Goal: Information Seeking & Learning: Learn about a topic

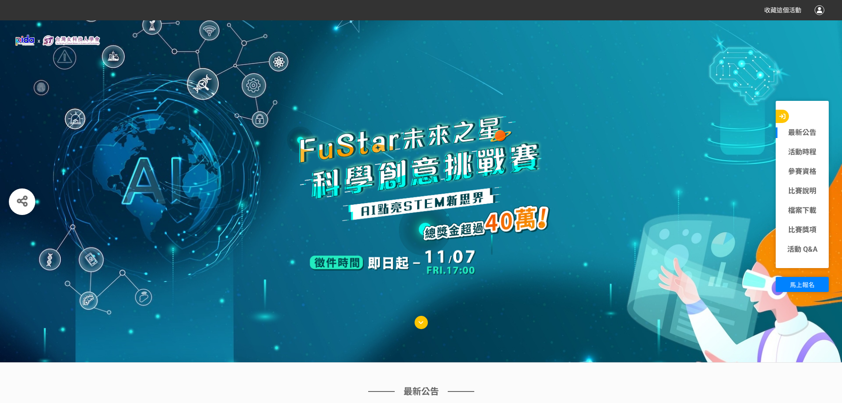
click at [36, 42] on img at bounding box center [57, 40] width 89 height 13
click at [790, 11] on span "收藏這個活動" at bounding box center [782, 10] width 37 height 7
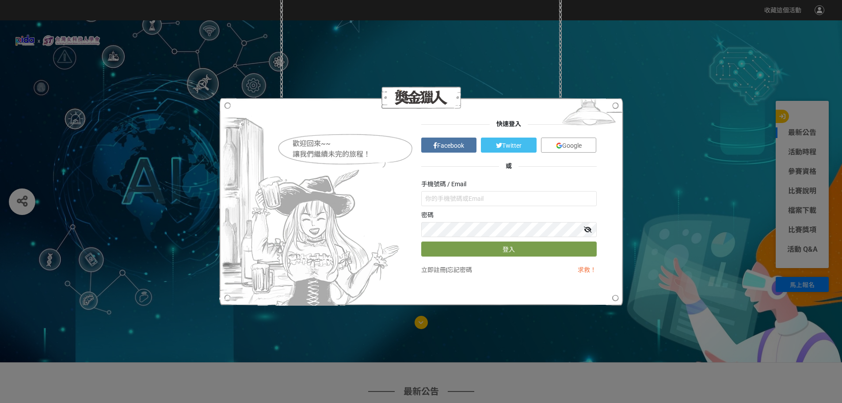
click at [727, 34] on div "歡迎回來~~ 讓我們繼續未完的旅程！ 快速登入 Facebook Twitter Google 或 手機號碼 / Email 密碼 登入 立即註冊 | 忘記密…" at bounding box center [421, 201] width 842 height 403
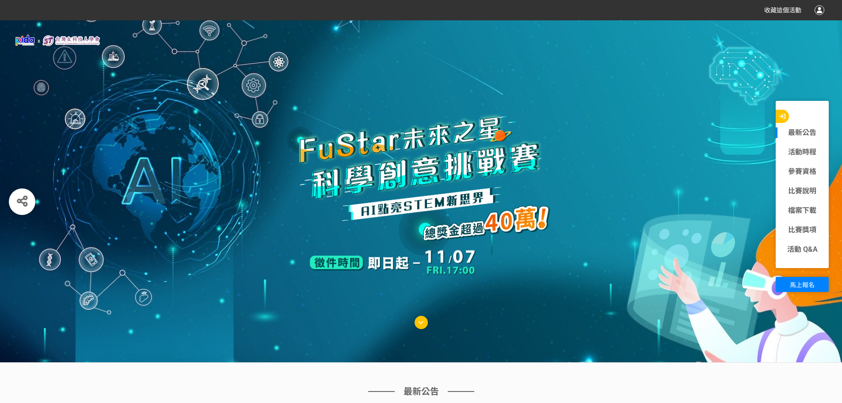
click at [662, 4] on div "收藏這個活動" at bounding box center [421, 10] width 807 height 16
click at [784, 117] on icon "button" at bounding box center [782, 116] width 6 height 6
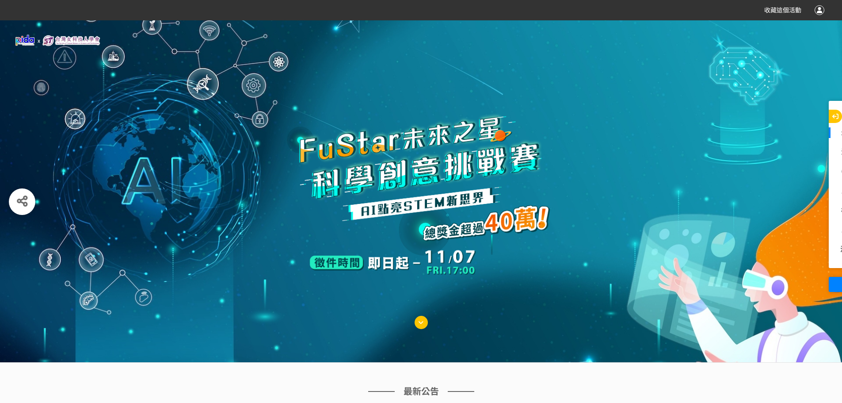
click at [833, 115] on icon "button" at bounding box center [835, 116] width 6 height 6
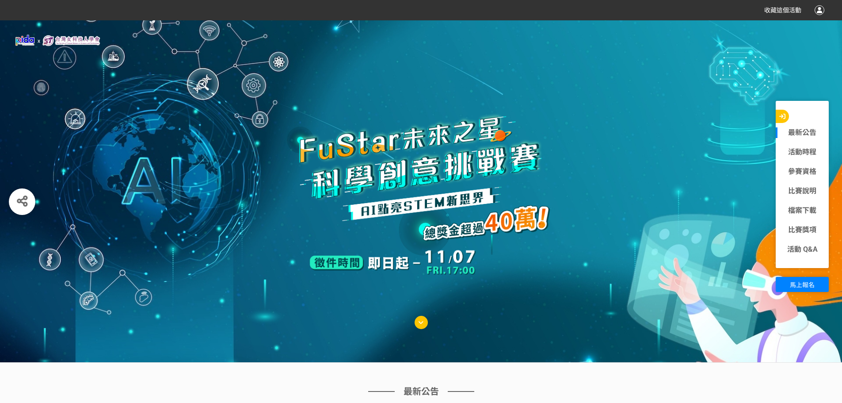
drag, startPoint x: 463, startPoint y: 57, endPoint x: 458, endPoint y: 56, distance: 4.6
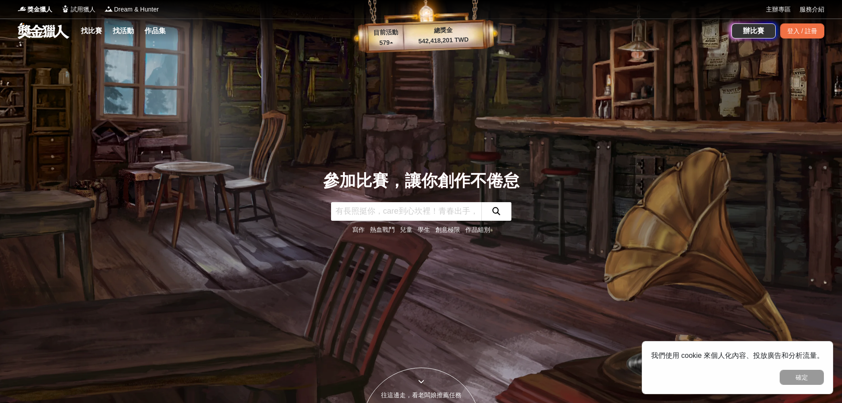
click at [422, 226] on link "學生" at bounding box center [424, 229] width 12 height 7
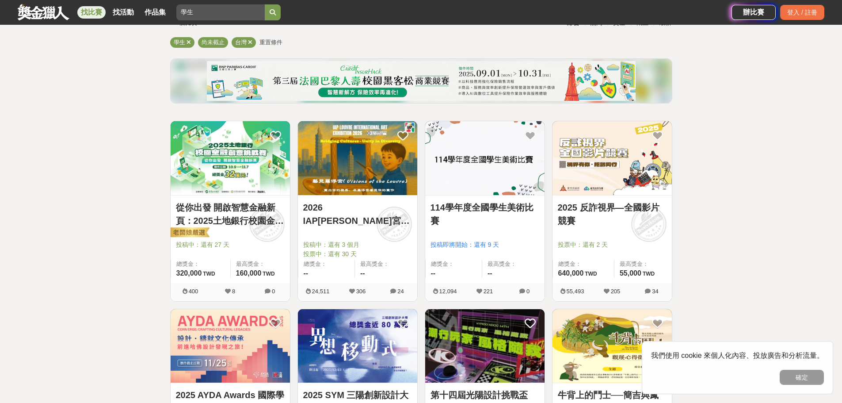
scroll to position [88, 0]
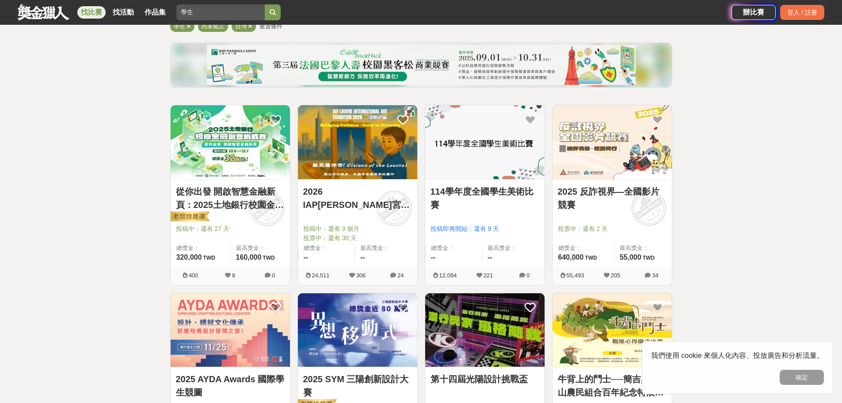
click at [231, 235] on div "投稿中：還有 27 天" at bounding box center [230, 232] width 109 height 17
click at [201, 217] on img at bounding box center [189, 217] width 41 height 12
click at [194, 258] on span "320,000" at bounding box center [189, 257] width 26 height 8
click at [184, 141] on img at bounding box center [230, 142] width 119 height 74
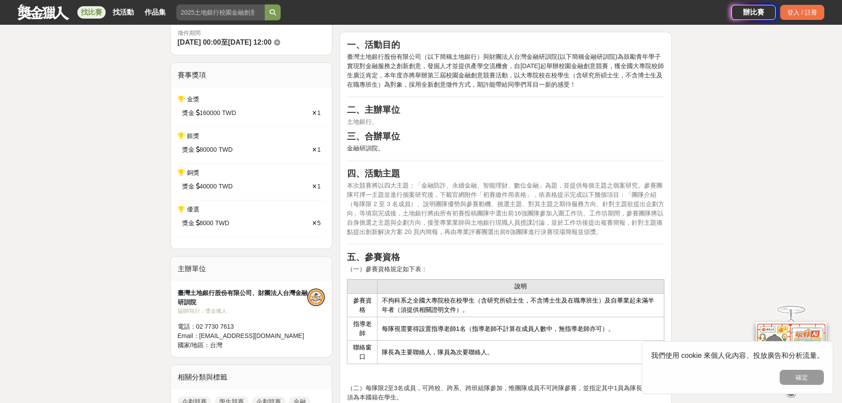
scroll to position [398, 0]
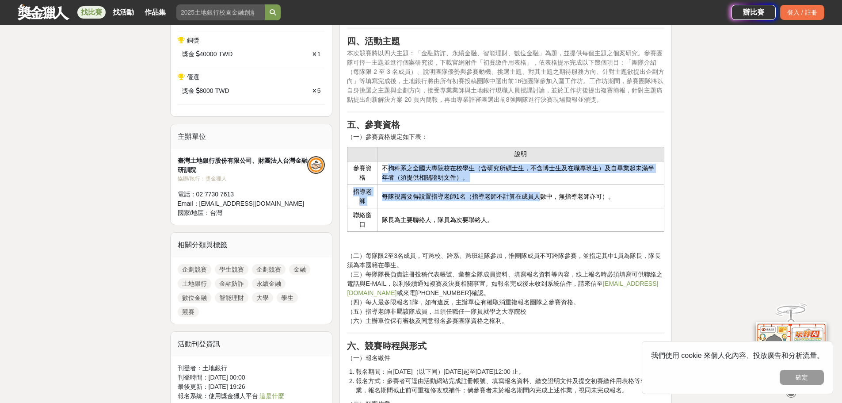
drag, startPoint x: 391, startPoint y: 166, endPoint x: 543, endPoint y: 197, distance: 155.1
click at [543, 195] on tbody "說明 參賽資格 不拘科系之全國大專院校在校學生（含研究所碩士生，不含博士生及在職專班生）及自畢業起未滿半年者（須提供相關證明文件）。 指導老師 每隊視需要得設…" at bounding box center [505, 189] width 317 height 84
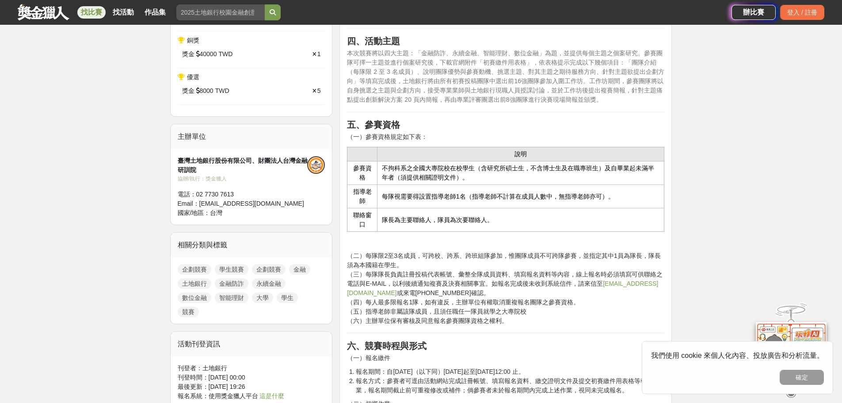
click at [547, 213] on td "隊長為主要聯絡人，隊員為次要聯絡人。" at bounding box center [520, 219] width 287 height 23
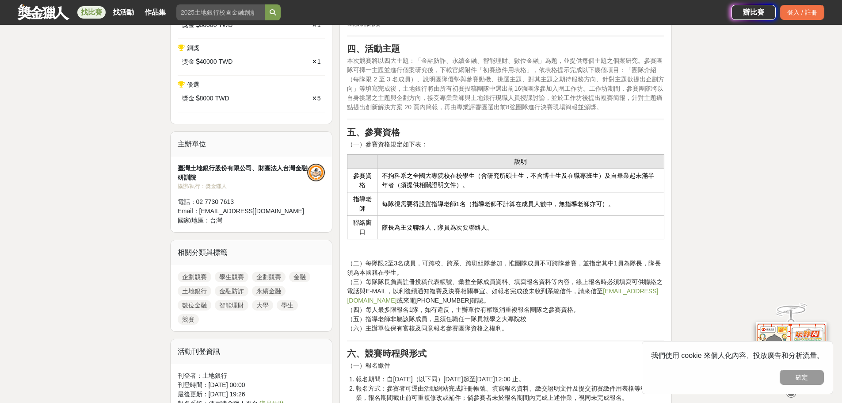
scroll to position [309, 0]
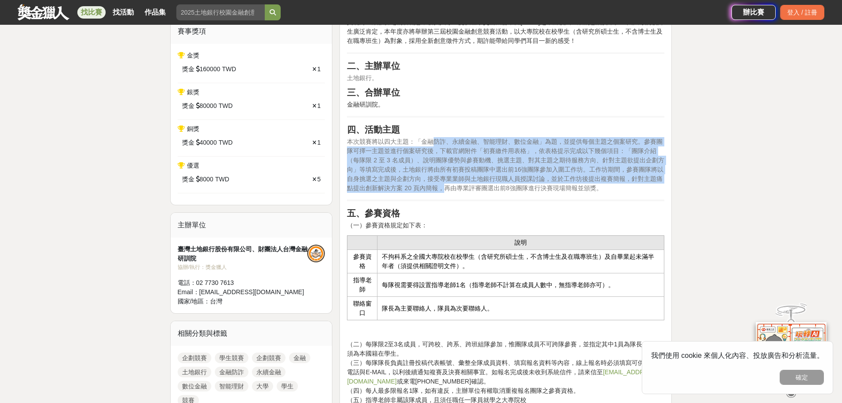
drag, startPoint x: 437, startPoint y: 137, endPoint x: 430, endPoint y: 187, distance: 50.9
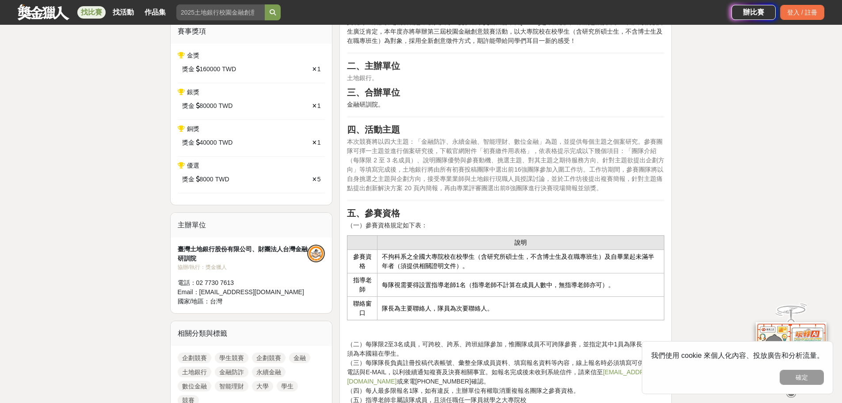
click at [466, 190] on span "本次競賽將以四大主題：「金融防詐、永續金融、智能理財、數位金融」為題，並提供每個主題之個案研究。參賽團隊可擇一主題並進行個案研究後，下載官網附件「初賽繳件用表…" at bounding box center [505, 164] width 317 height 53
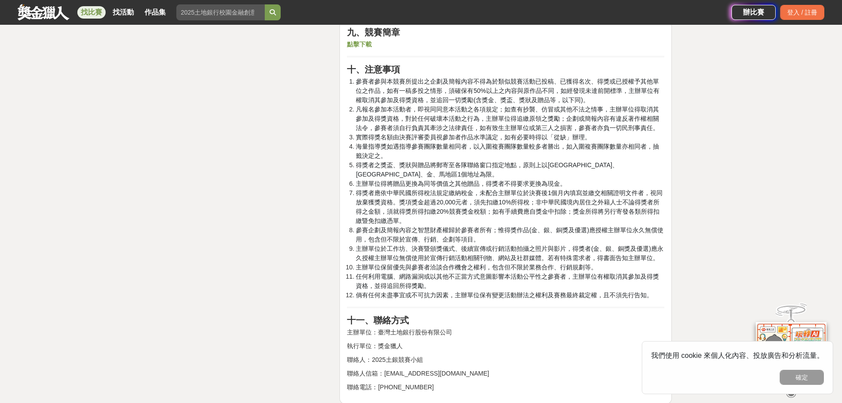
scroll to position [1944, 0]
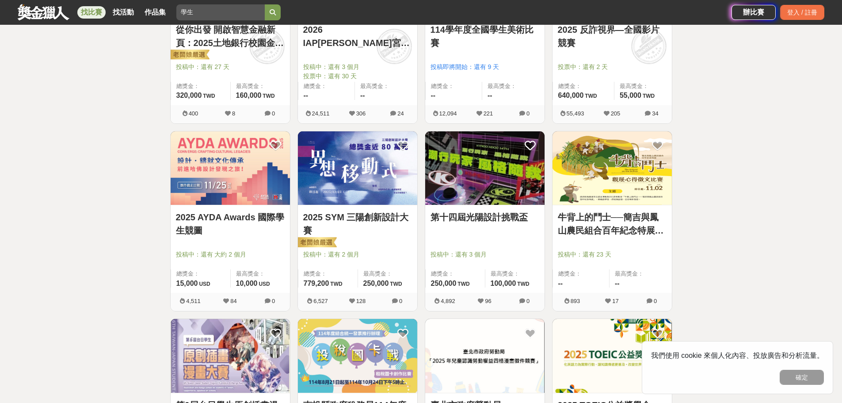
scroll to position [265, 0]
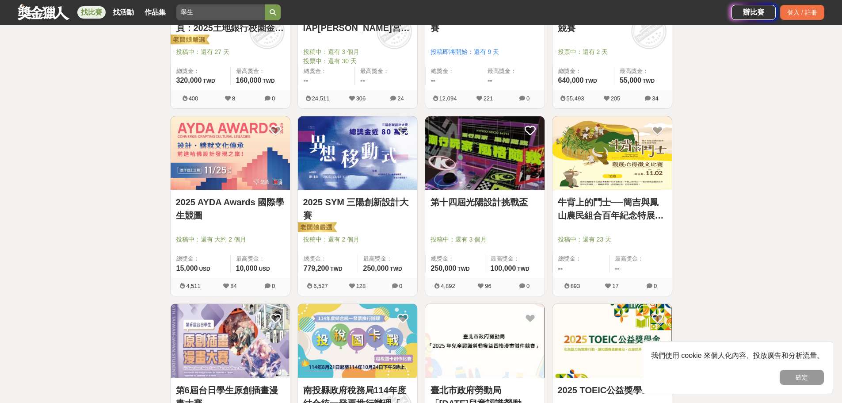
click at [360, 169] on img at bounding box center [357, 153] width 119 height 74
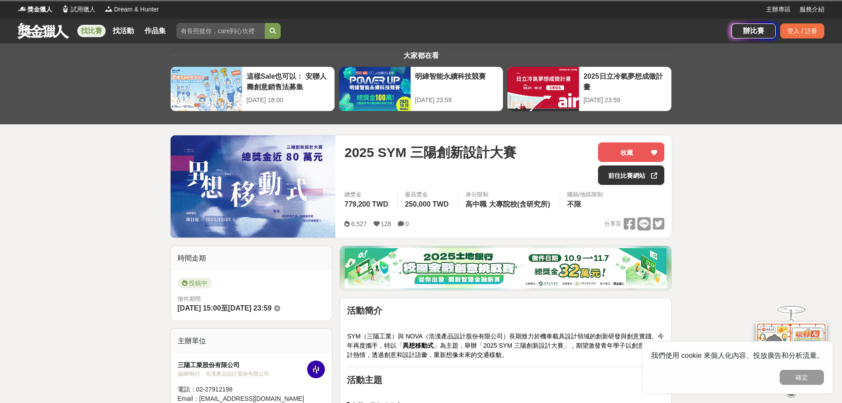
scroll to position [44, 0]
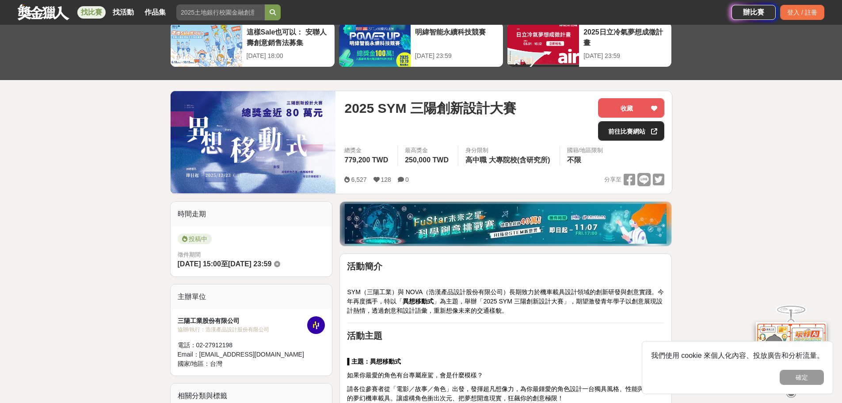
click at [622, 129] on link "前往比賽網站" at bounding box center [631, 130] width 66 height 19
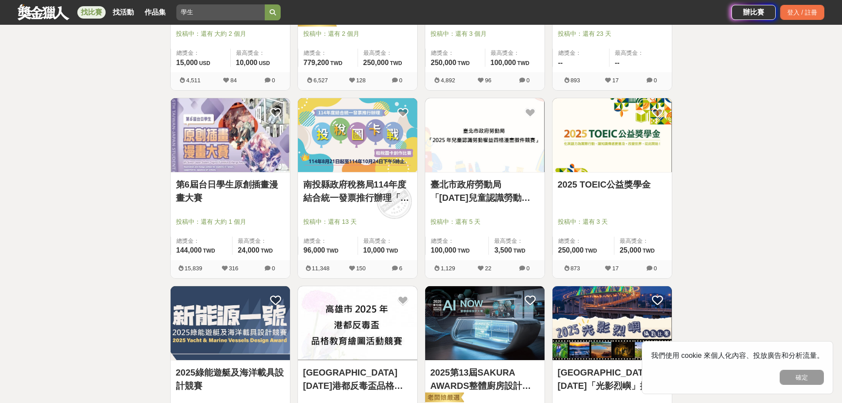
scroll to position [486, 0]
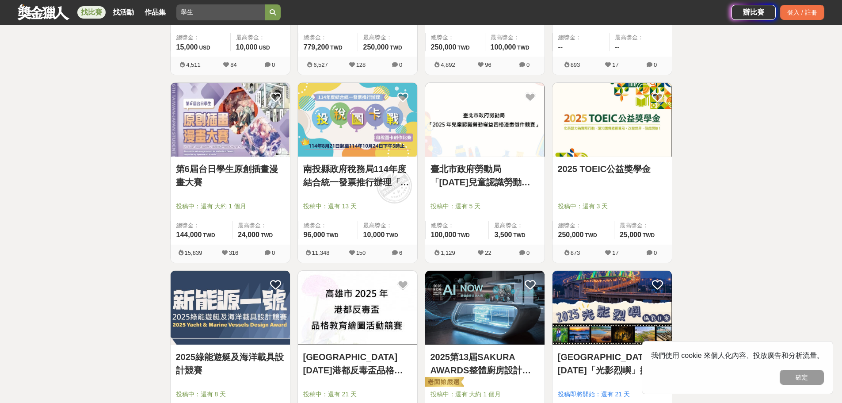
click at [609, 139] on img at bounding box center [611, 120] width 119 height 74
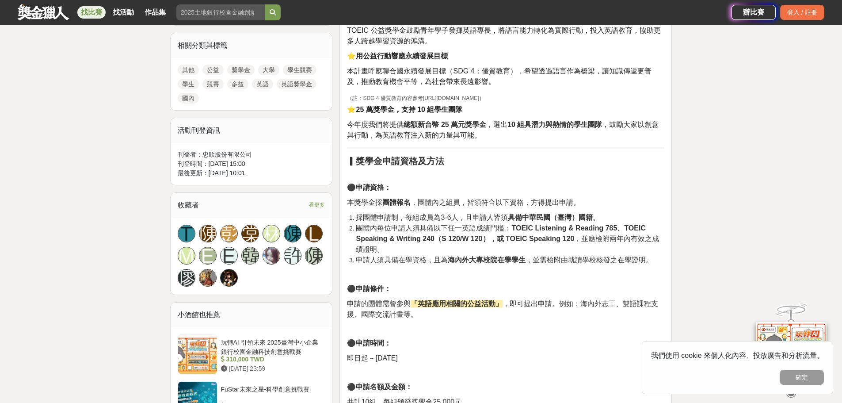
scroll to position [398, 0]
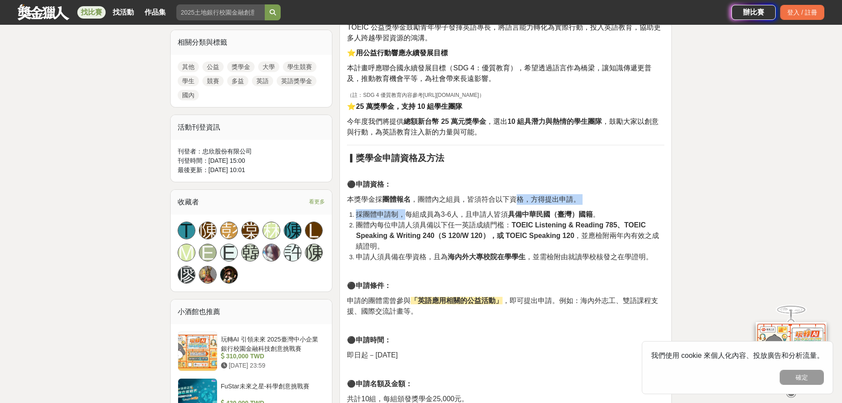
drag, startPoint x: 404, startPoint y: 212, endPoint x: 522, endPoint y: 198, distance: 118.8
click at [524, 221] on strong "TOEIC Listening & Reading 785、TOEIC Speaking & Writing 240（S 120/W 120），或 TOEIC…" at bounding box center [500, 230] width 289 height 18
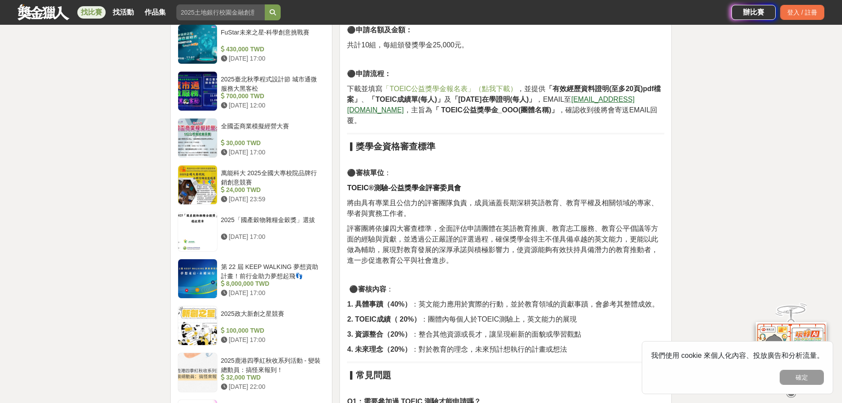
scroll to position [928, 0]
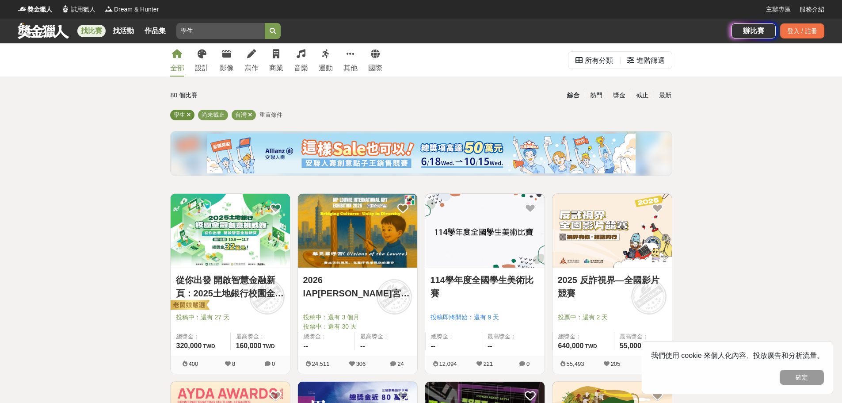
click at [188, 116] on icon at bounding box center [188, 115] width 4 height 6
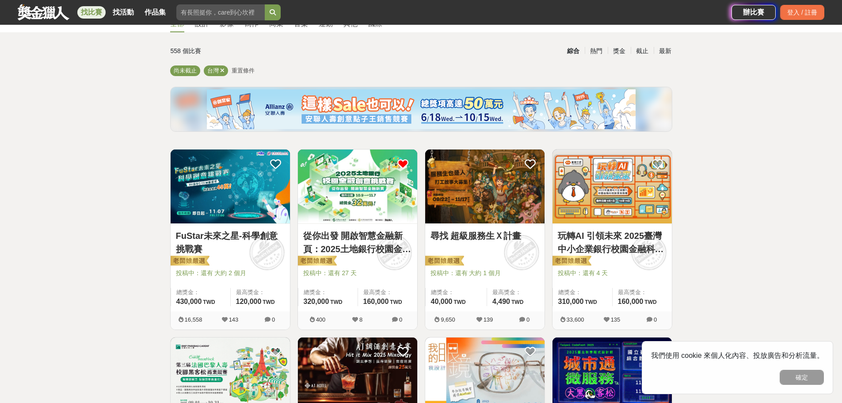
scroll to position [88, 0]
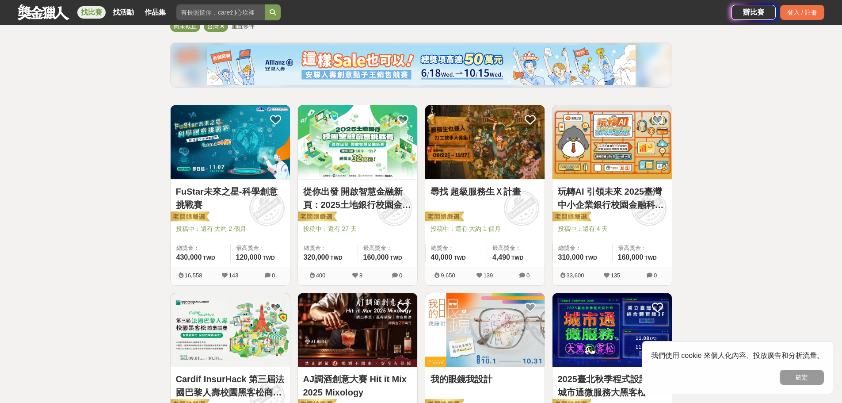
click at [601, 150] on img at bounding box center [611, 142] width 119 height 74
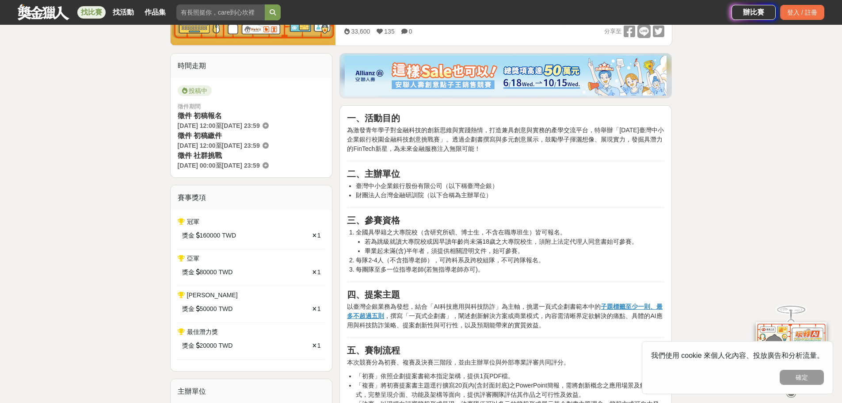
scroll to position [221, 0]
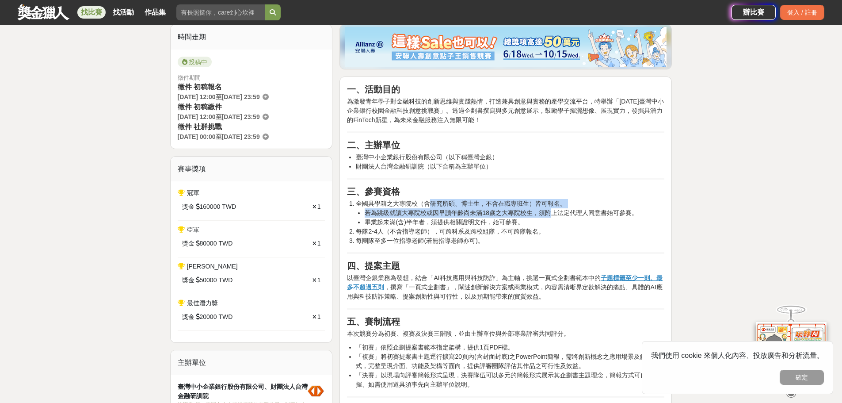
drag, startPoint x: 432, startPoint y: 202, endPoint x: 552, endPoint y: 213, distance: 121.1
click at [551, 213] on li "全國具學籍之大專院校（含研究所碩、博士生，不含在職專班生）皆可報名。 若為跳級就讀大專院校或因早讀年齡尚未滿18歲之大專院校生，須附上法定代理人同意書始可參賽…" at bounding box center [510, 213] width 308 height 28
click at [553, 213] on li "若為跳級就讀大專院校或因早讀年齡尚未滿18歲之大專院校生，須附上法定代理人同意書始可參賽。" at bounding box center [515, 212] width 300 height 9
drag, startPoint x: 462, startPoint y: 181, endPoint x: 464, endPoint y: 177, distance: 4.6
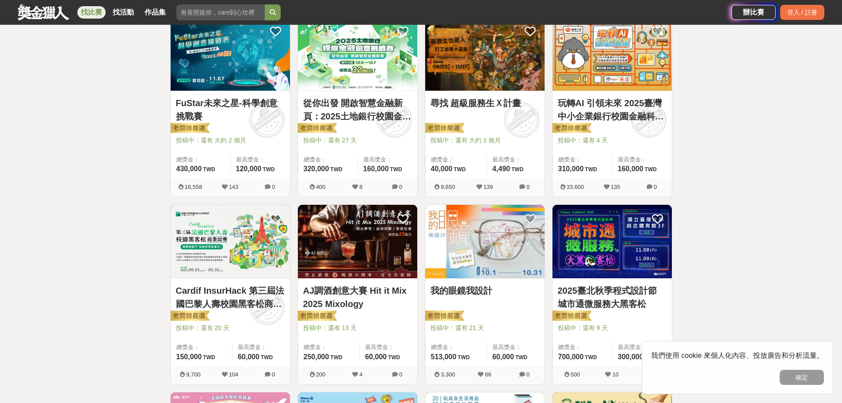
scroll to position [221, 0]
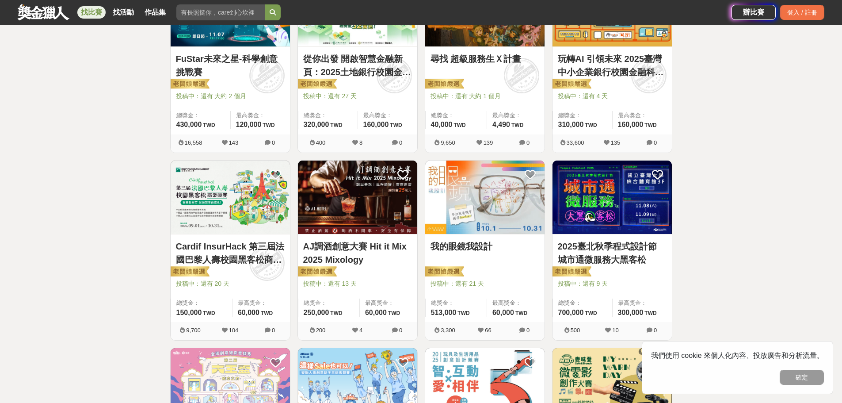
click at [250, 198] on img at bounding box center [230, 197] width 119 height 74
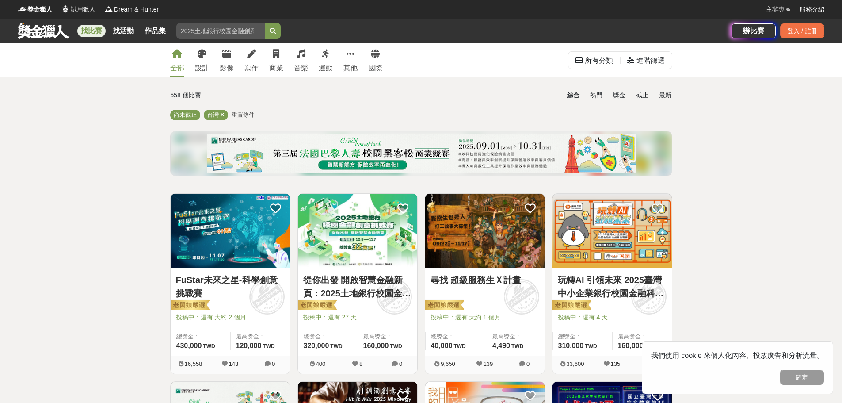
click at [91, 30] on link "找比賽" at bounding box center [91, 31] width 28 height 12
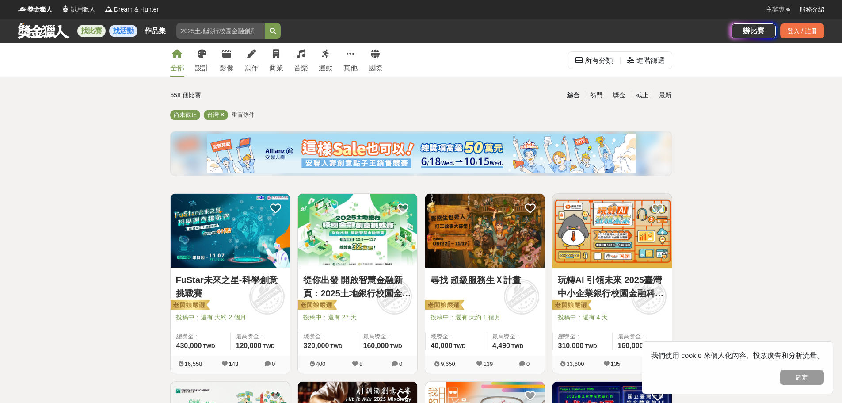
click at [119, 29] on link "找活動" at bounding box center [123, 31] width 28 height 12
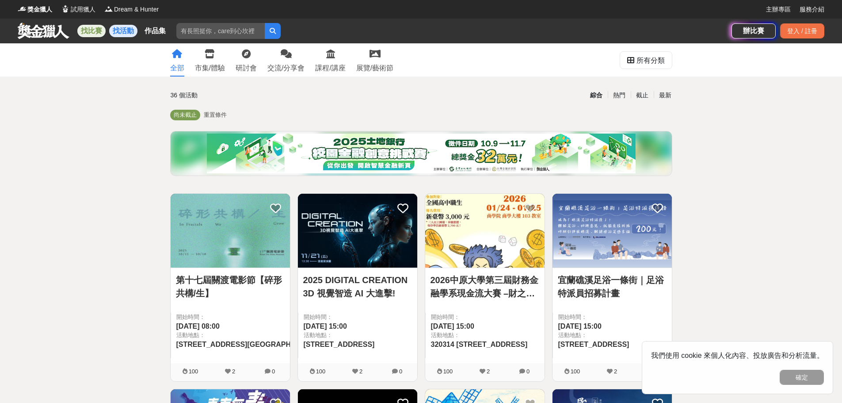
click at [95, 34] on link "找比賽" at bounding box center [91, 31] width 28 height 12
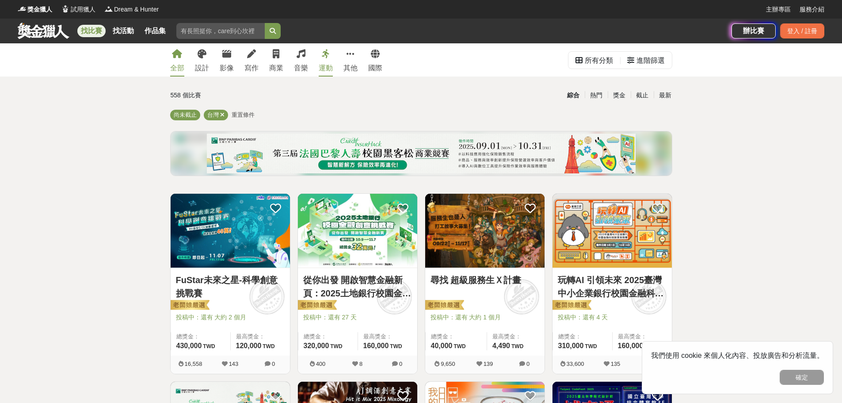
click at [323, 50] on icon at bounding box center [326, 53] width 8 height 9
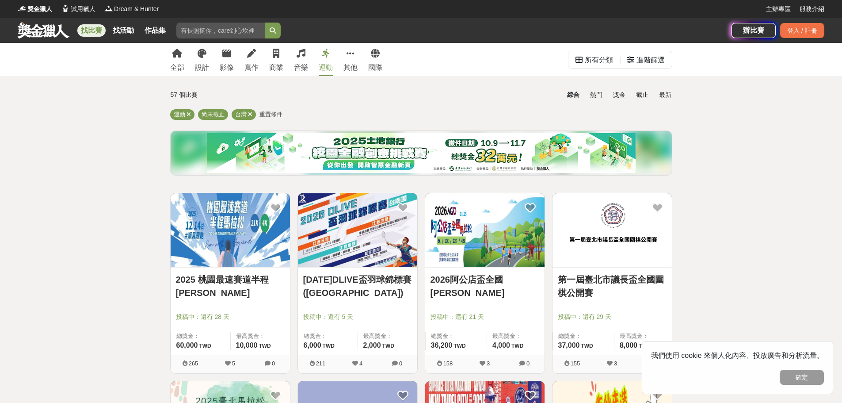
scroll to position [44, 0]
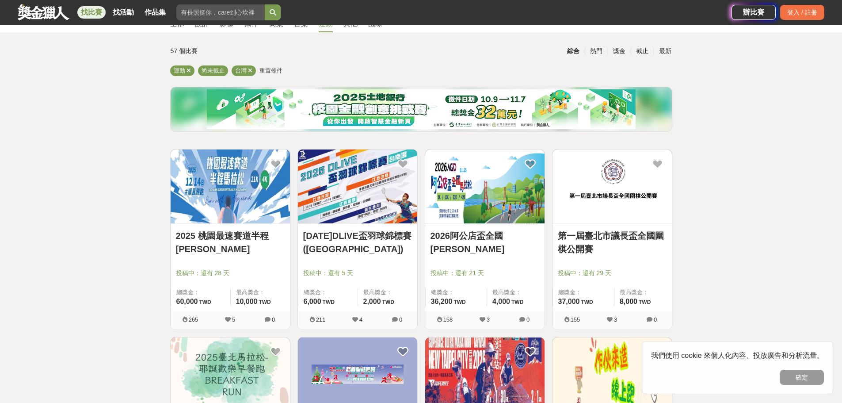
click at [387, 214] on img at bounding box center [357, 186] width 119 height 74
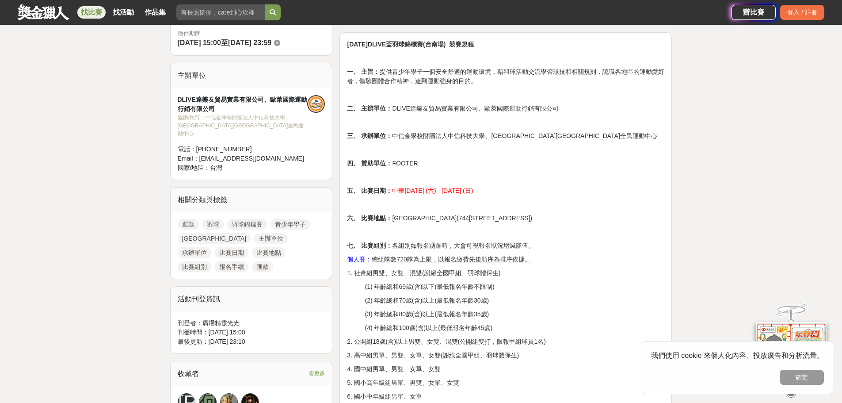
scroll to position [354, 0]
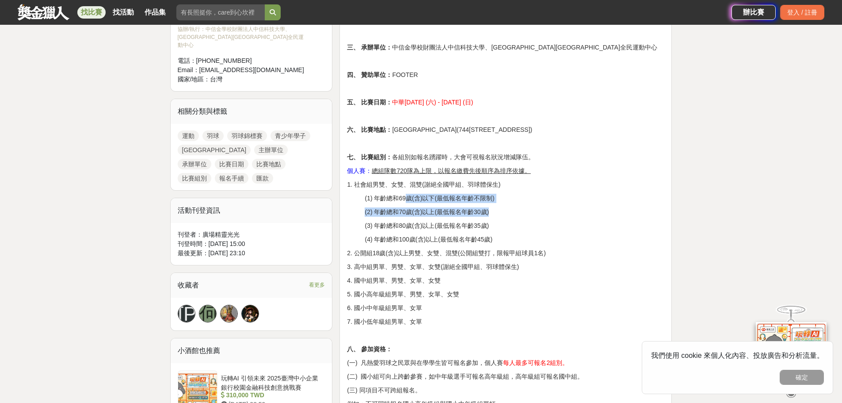
drag, startPoint x: 421, startPoint y: 195, endPoint x: 505, endPoint y: 209, distance: 85.1
click at [536, 212] on p "(2) 年齡總和70歲(含)以上(最低報名年齡30歲)" at bounding box center [515, 211] width 300 height 9
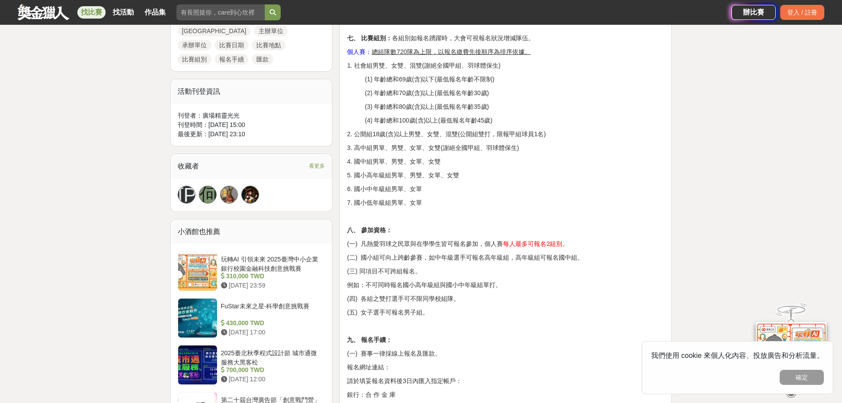
scroll to position [486, 0]
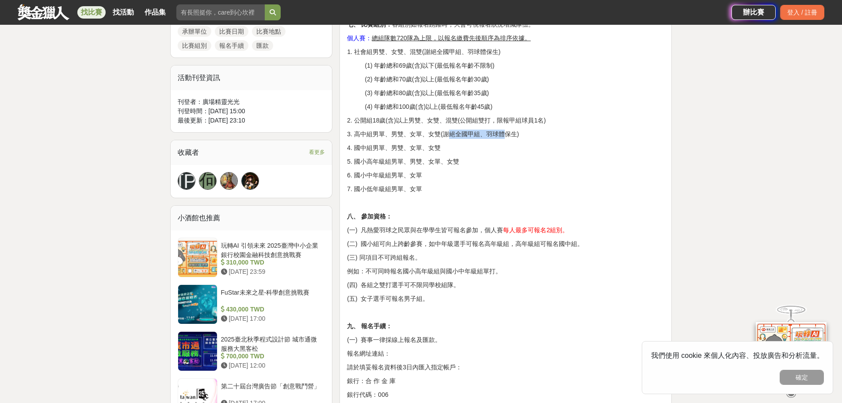
drag, startPoint x: 462, startPoint y: 126, endPoint x: 521, endPoint y: 135, distance: 59.4
click at [538, 137] on p "3. 高中組男單、男雙、女單、女雙(謝絕全國甲組、羽球體保生)" at bounding box center [505, 133] width 317 height 9
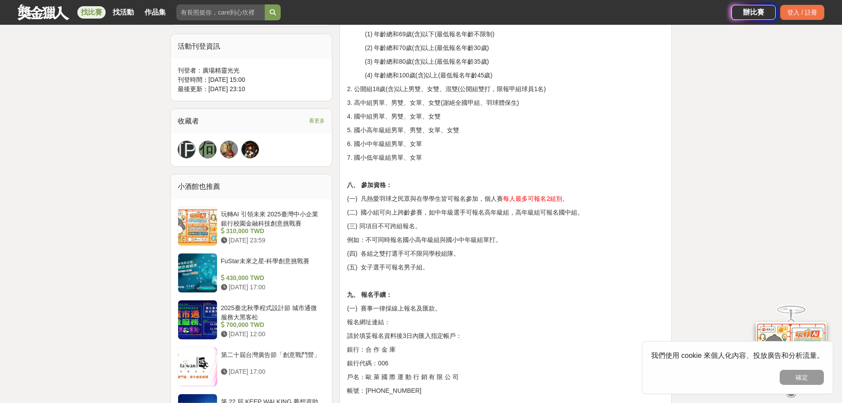
scroll to position [574, 0]
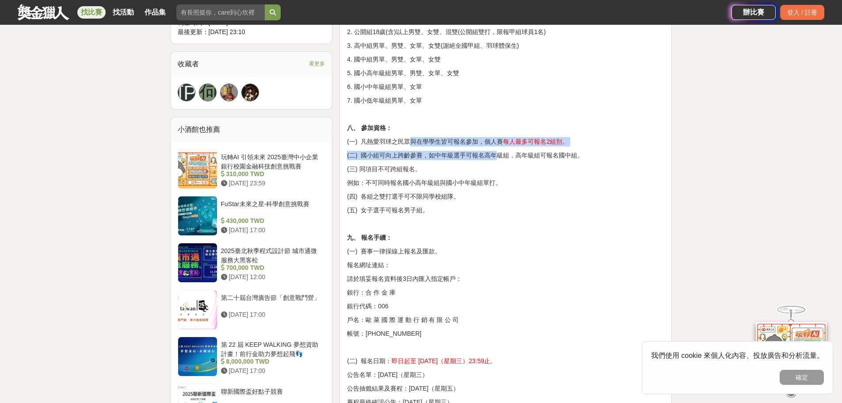
drag, startPoint x: 411, startPoint y: 144, endPoint x: 494, endPoint y: 150, distance: 82.8
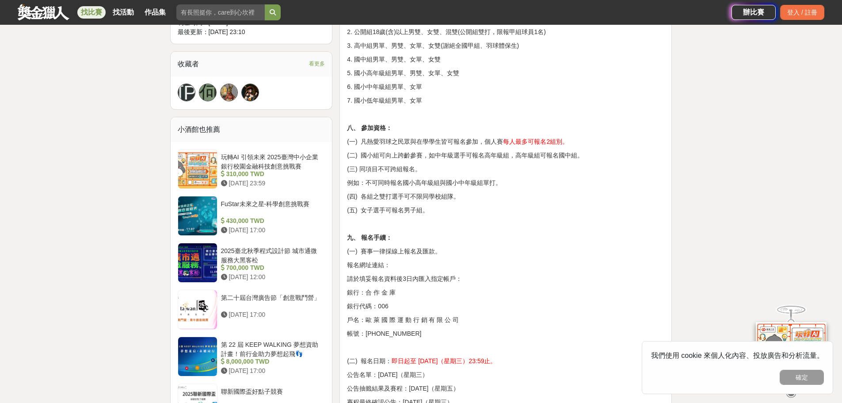
click at [502, 159] on span "(二) 國小組可向上跨齡參賽，如中年級選手可報名高年級組，高年級組可報名國中組。" at bounding box center [465, 155] width 236 height 7
drag, startPoint x: 359, startPoint y: 209, endPoint x: 457, endPoint y: 218, distance: 98.6
click at [480, 212] on p "(五) 女子選手可報名男子組。" at bounding box center [505, 209] width 317 height 9
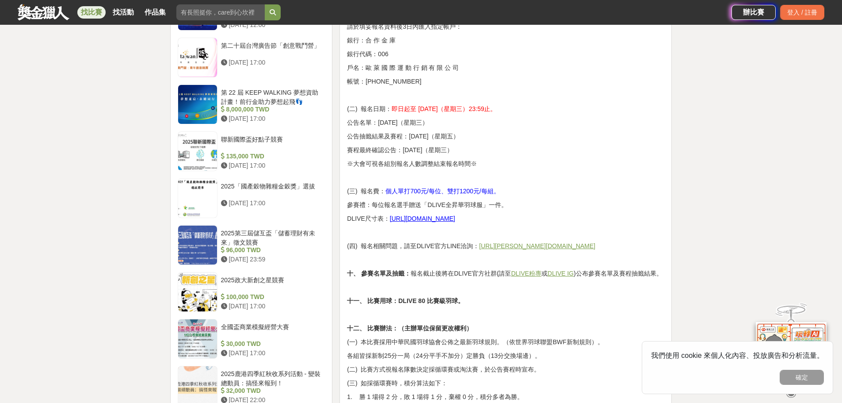
scroll to position [840, 0]
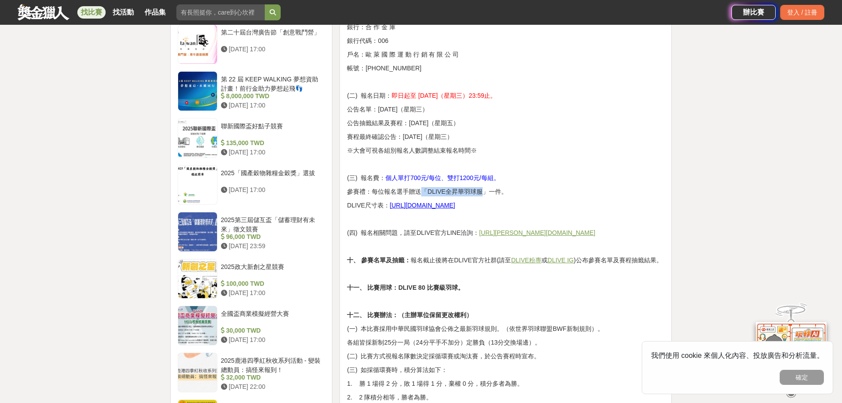
drag, startPoint x: 422, startPoint y: 189, endPoint x: 478, endPoint y: 192, distance: 56.7
click at [478, 192] on span "參賽禮：每位報名選手贈送「DLIVE全昇華羽球服」一件。" at bounding box center [427, 191] width 160 height 7
click at [432, 207] on u "https://drive.google.com/file/d/1veY0wqqyXIVsS1WxkfzmuWlJ5nm25Wj-/view?usp=shar…" at bounding box center [422, 205] width 65 height 7
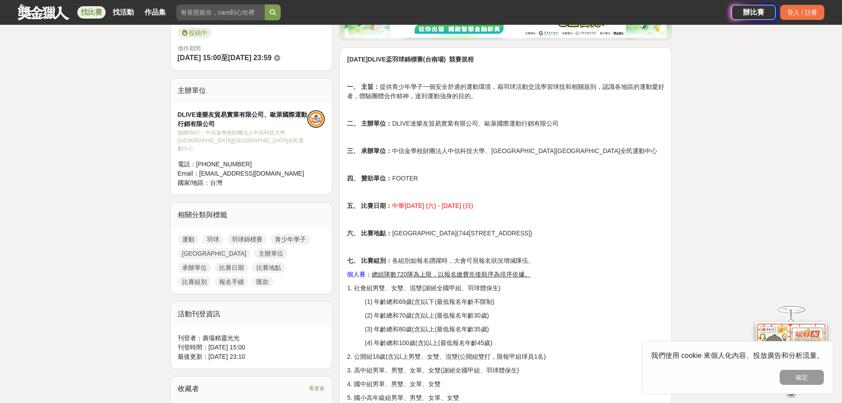
scroll to position [427, 0]
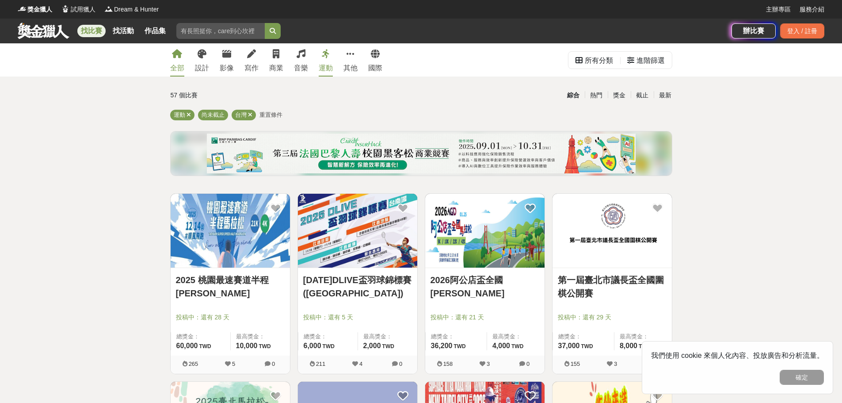
click at [179, 61] on link "全部" at bounding box center [177, 59] width 14 height 33
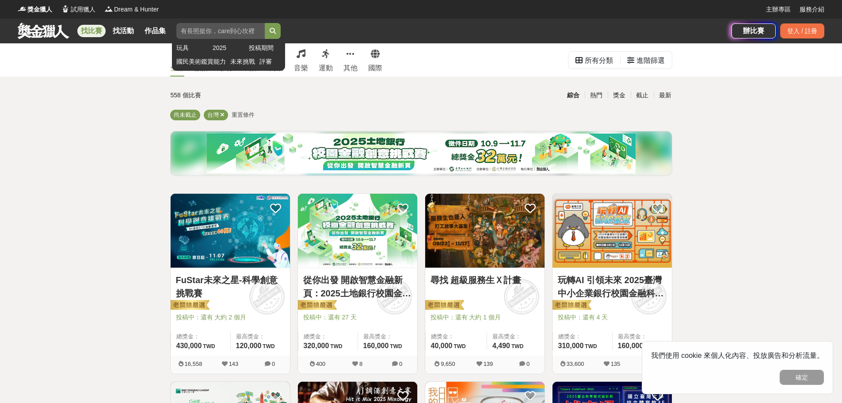
click at [274, 32] on icon "submit" at bounding box center [273, 31] width 6 height 6
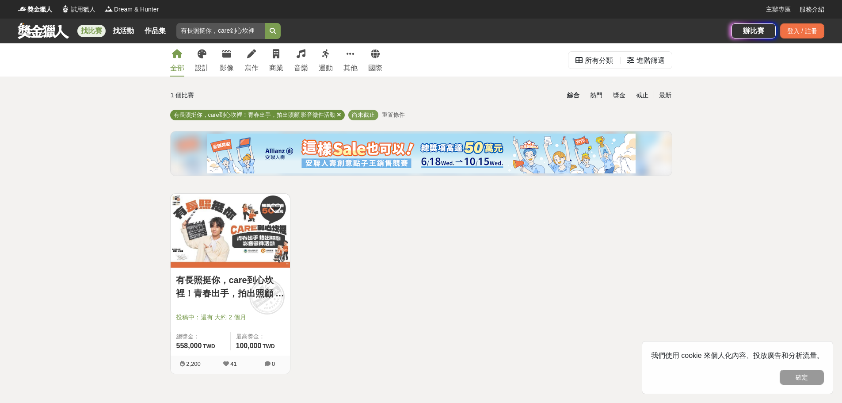
click at [339, 116] on icon at bounding box center [339, 115] width 4 height 6
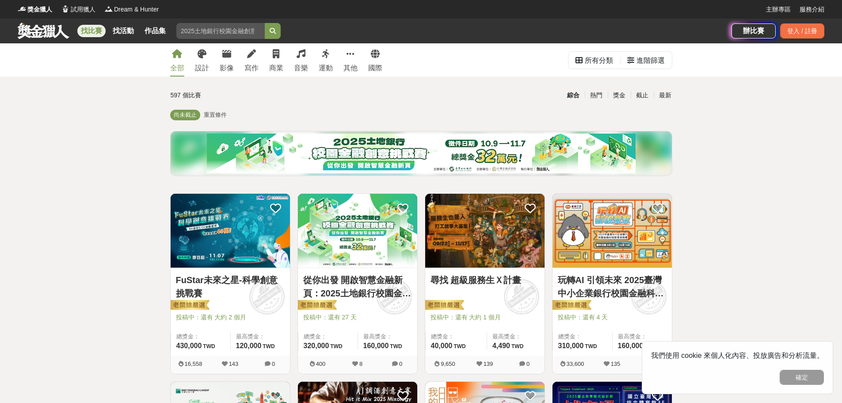
click at [95, 27] on link "找比賽" at bounding box center [91, 31] width 28 height 12
